Goal: Task Accomplishment & Management: Manage account settings

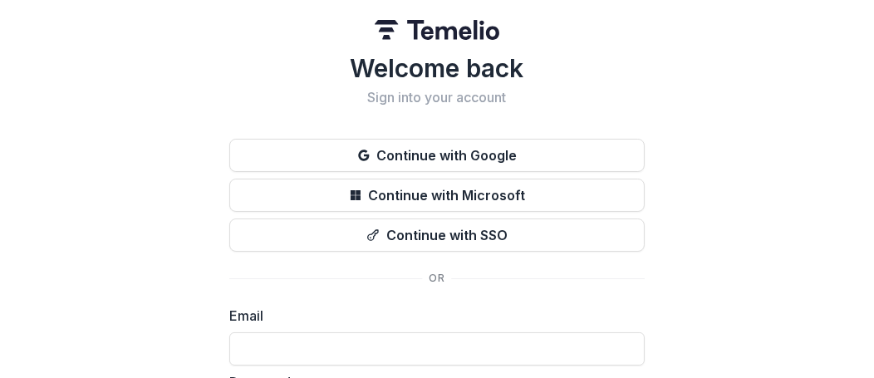
type input "**********"
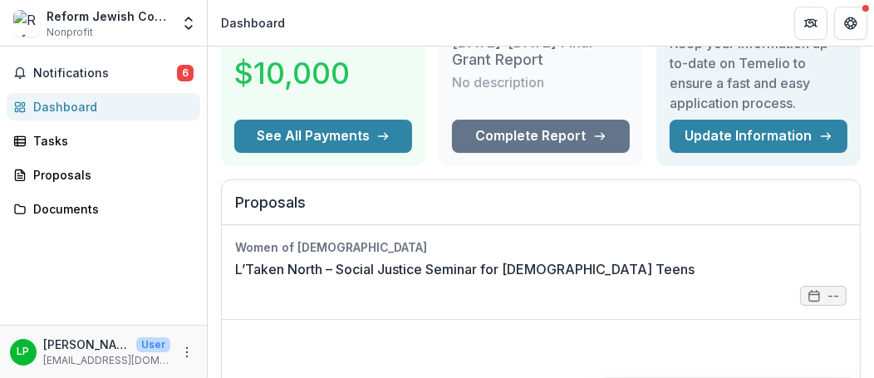
scroll to position [106, 0]
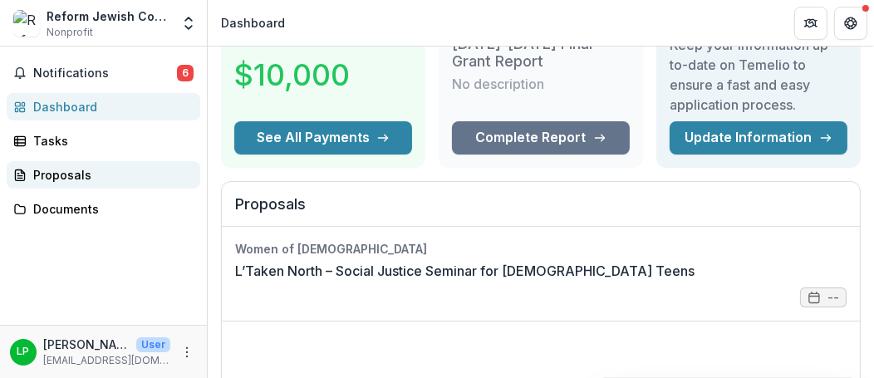
click at [54, 166] on div "Proposals" at bounding box center [110, 174] width 154 height 17
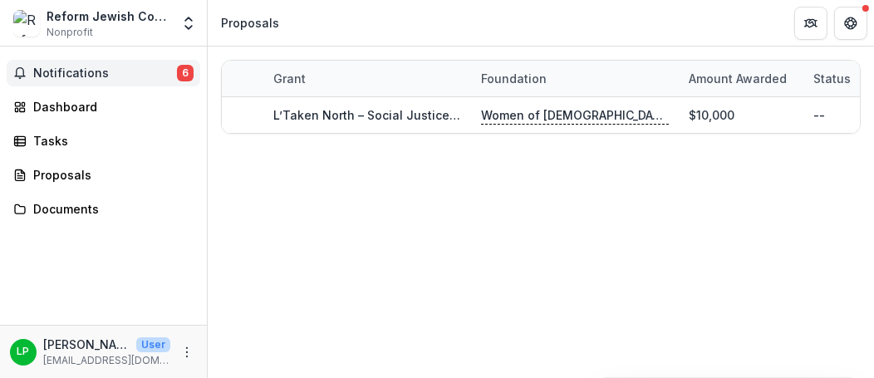
click at [36, 60] on button "Notifications 6" at bounding box center [104, 73] width 194 height 27
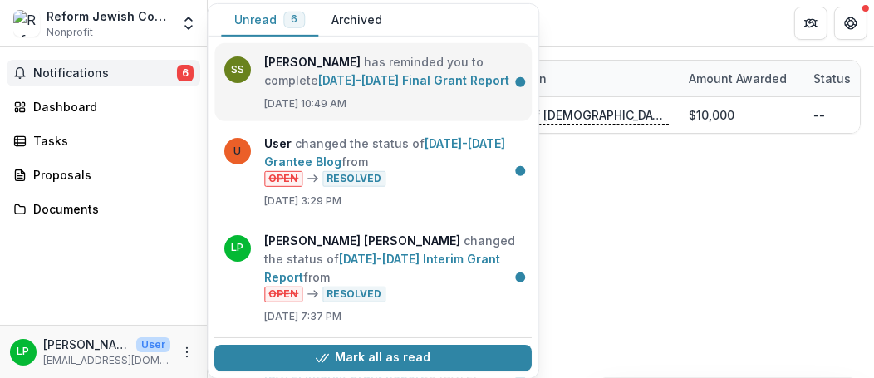
click at [473, 73] on link "[DATE]-[DATE] Final Grant Report" at bounding box center [413, 80] width 191 height 14
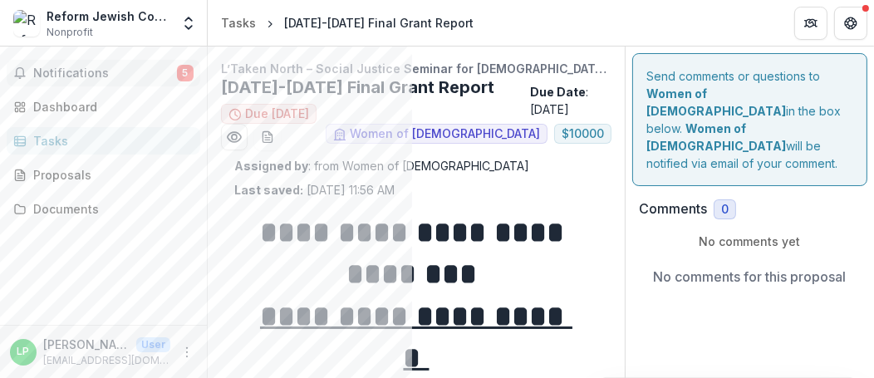
click at [39, 67] on span "Notifications" at bounding box center [105, 73] width 144 height 14
click at [148, 185] on div "Notifications 5 Dashboard Tasks Proposals Documents" at bounding box center [103, 186] width 207 height 278
click at [190, 21] on icon "Open entity switcher" at bounding box center [188, 23] width 17 height 17
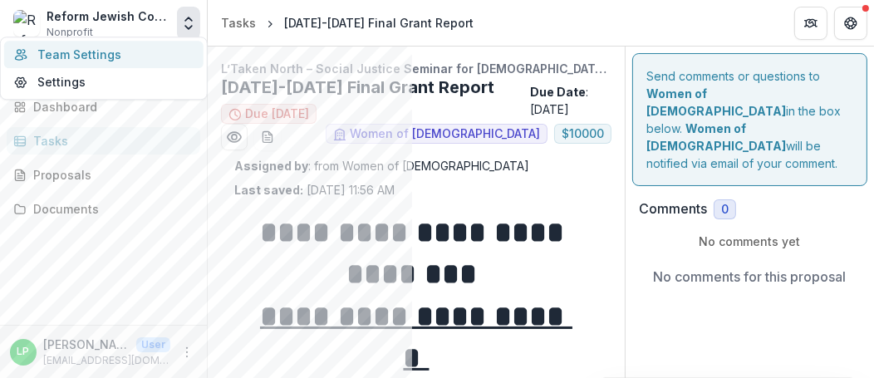
click at [83, 52] on link "Team Settings" at bounding box center [103, 54] width 199 height 27
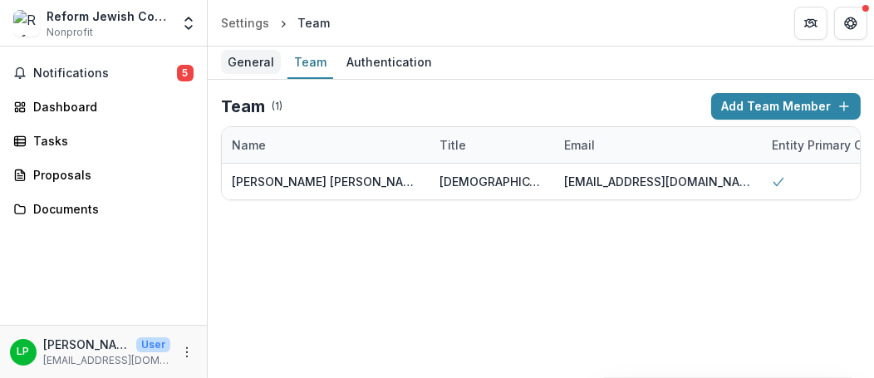
click at [239, 56] on div "General" at bounding box center [251, 62] width 60 height 24
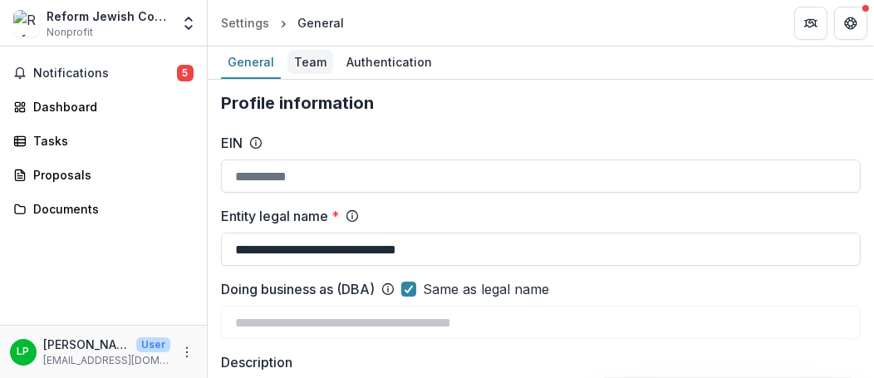
click at [288, 57] on div "Team" at bounding box center [311, 62] width 46 height 24
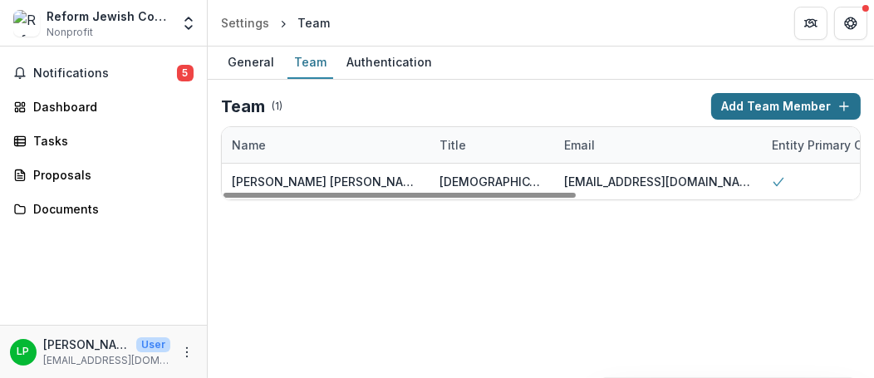
click at [798, 93] on button "Add Team Member" at bounding box center [786, 106] width 150 height 27
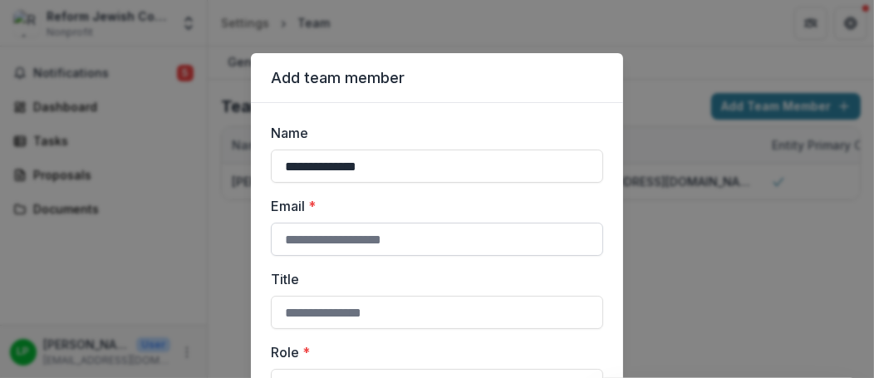
type input "**********"
click at [401, 223] on input "Email *" at bounding box center [437, 239] width 332 height 33
type input "**********"
click at [396, 296] on input "Title" at bounding box center [437, 312] width 332 height 33
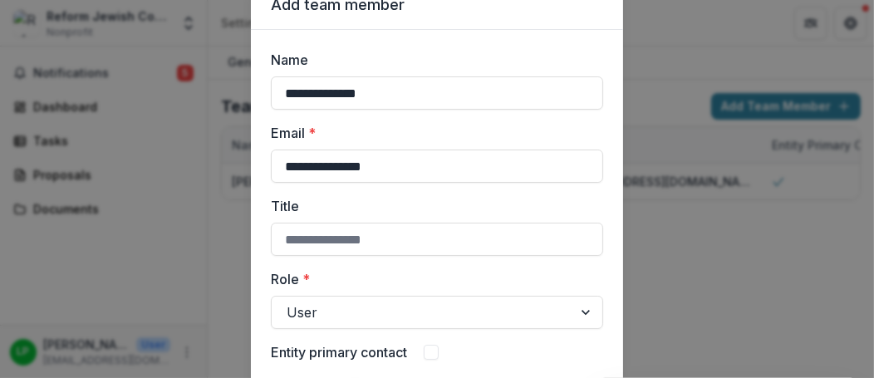
scroll to position [73, 0]
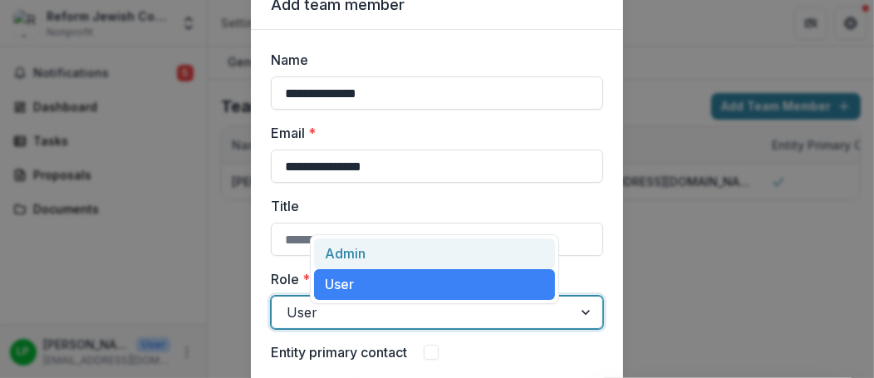
click at [573, 297] on div at bounding box center [588, 313] width 30 height 32
click at [433, 249] on div "Admin" at bounding box center [434, 254] width 241 height 31
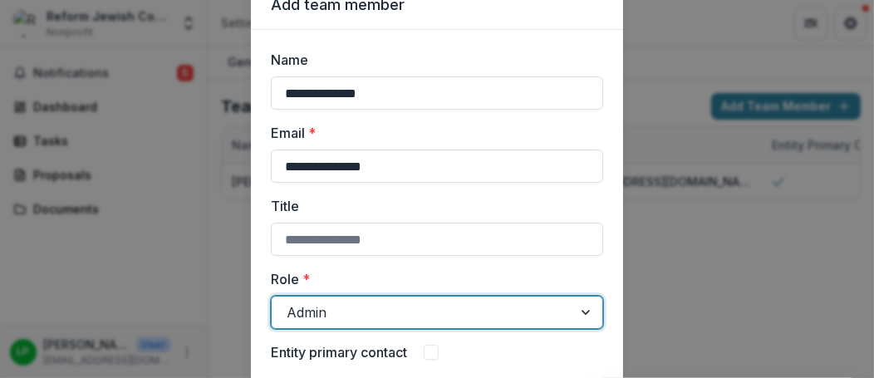
scroll to position [93, 0]
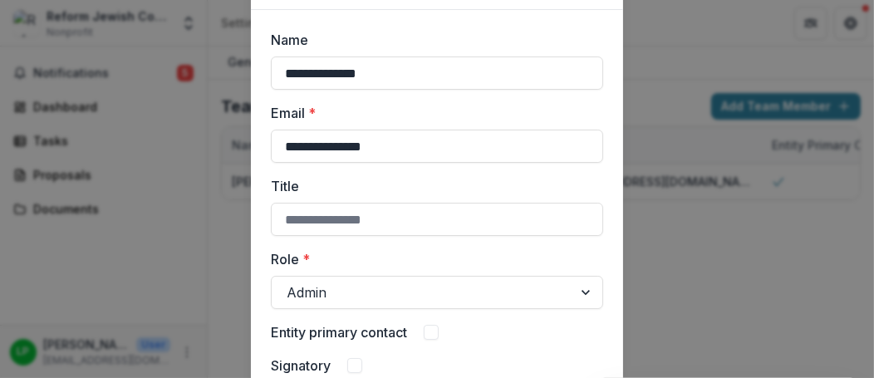
click at [362, 358] on span at bounding box center [354, 365] width 15 height 15
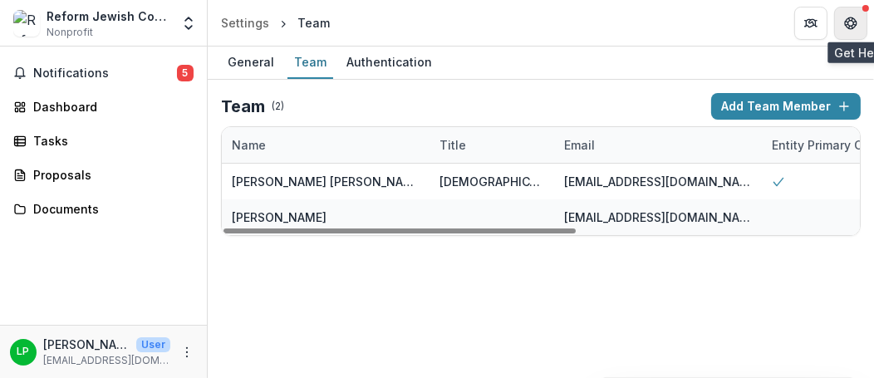
click at [854, 26] on icon "Get Help" at bounding box center [851, 27] width 4 height 3
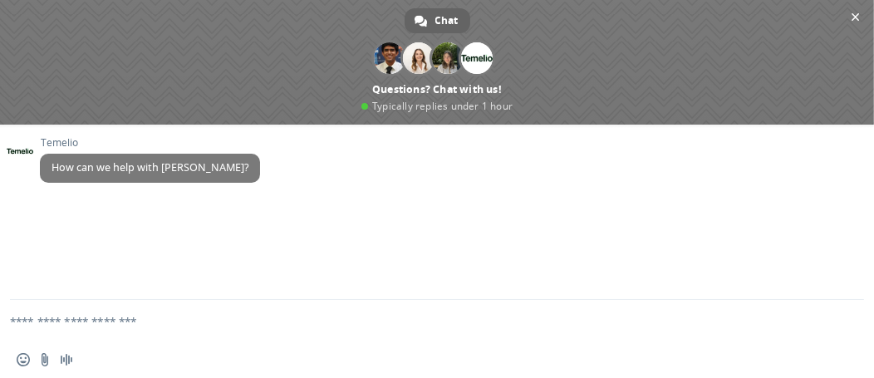
click at [855, 26] on span at bounding box center [437, 62] width 874 height 125
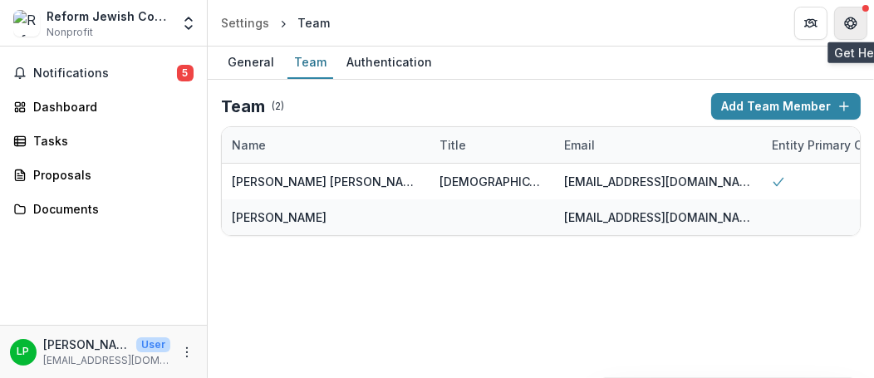
click at [854, 26] on icon "Get Help" at bounding box center [851, 27] width 4 height 3
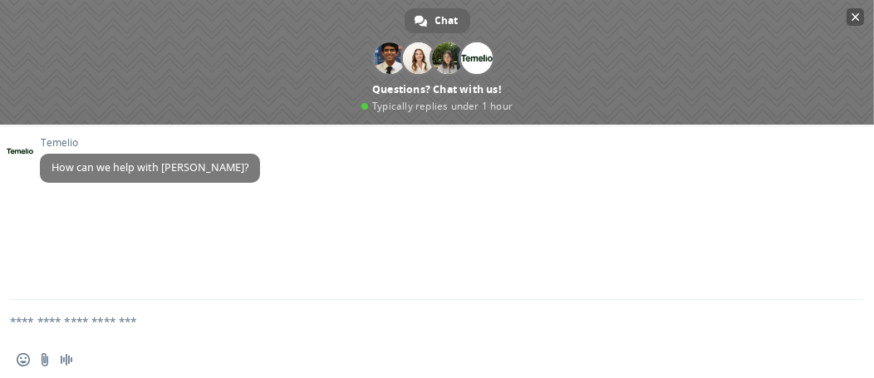
click at [855, 14] on span "Close chat" at bounding box center [856, 17] width 8 height 11
